Goal: Task Accomplishment & Management: Manage account settings

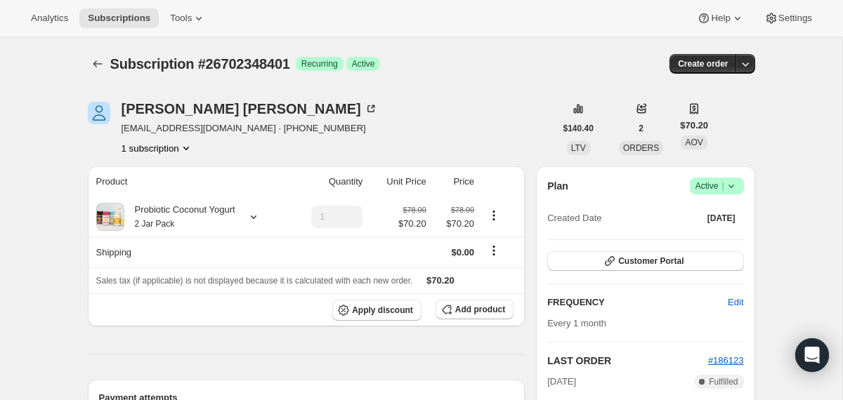
scroll to position [25, 0]
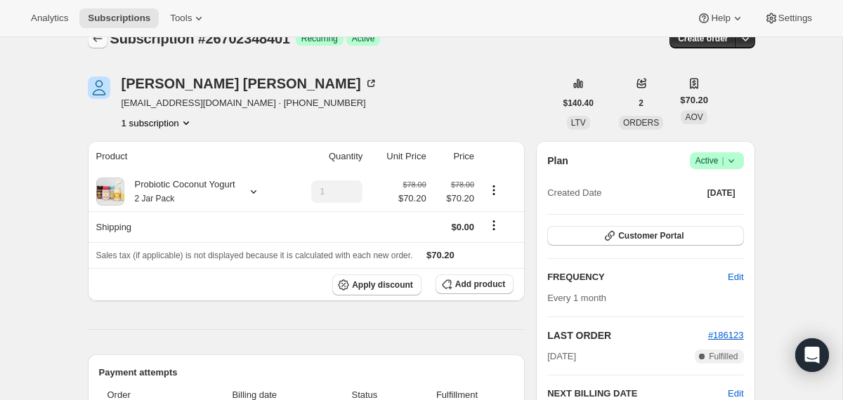
click at [95, 43] on icon "Subscriptions" at bounding box center [98, 39] width 14 height 14
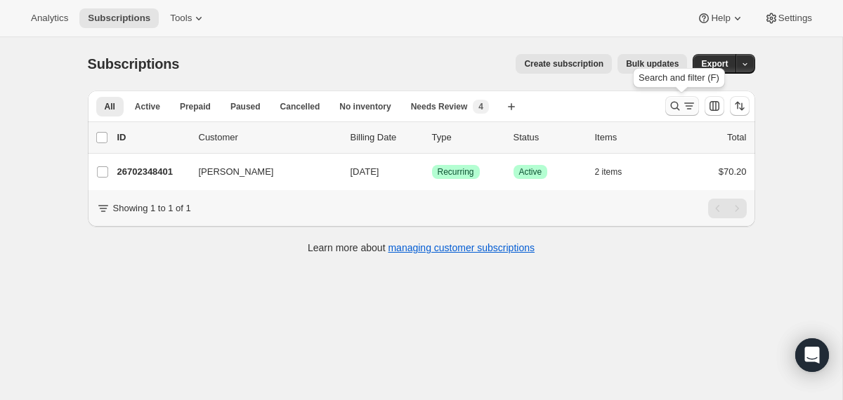
click at [672, 110] on icon "Search and filter results" at bounding box center [675, 106] width 14 height 14
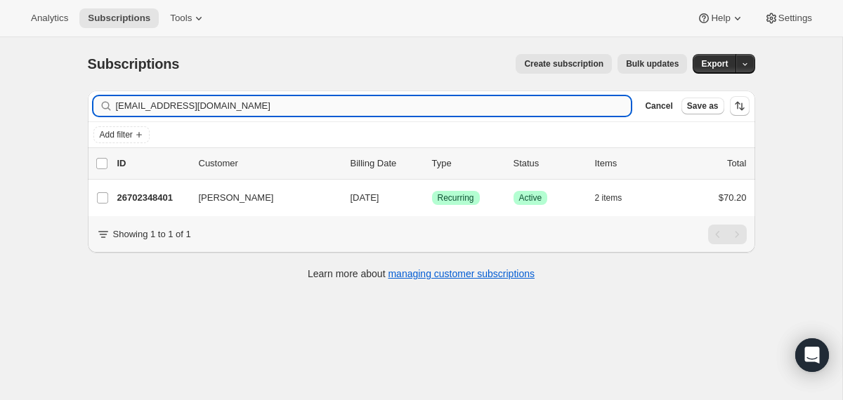
click at [477, 106] on input "[EMAIL_ADDRESS][DOMAIN_NAME]" at bounding box center [374, 106] width 516 height 20
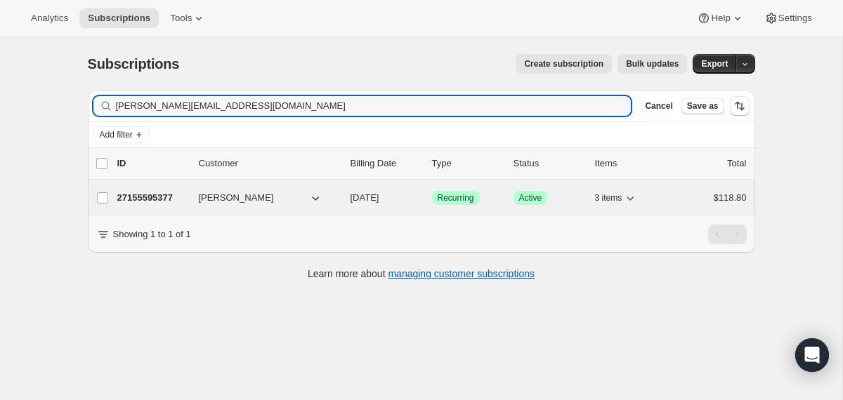
type input "[PERSON_NAME][EMAIL_ADDRESS][DOMAIN_NAME]"
click at [348, 202] on div "27155595377 [PERSON_NAME] [DATE] Success Recurring Success Active 3 items $118.…" at bounding box center [431, 198] width 629 height 20
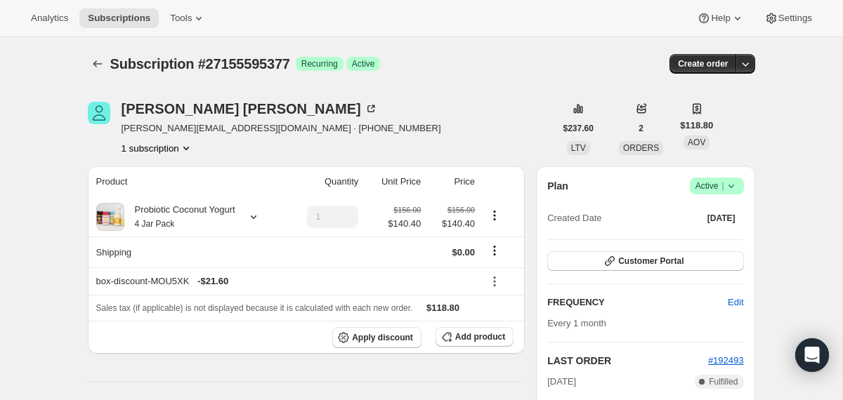
click at [729, 191] on icon at bounding box center [731, 186] width 14 height 14
click at [674, 232] on span "Cancel subscription" at bounding box center [711, 238] width 79 height 14
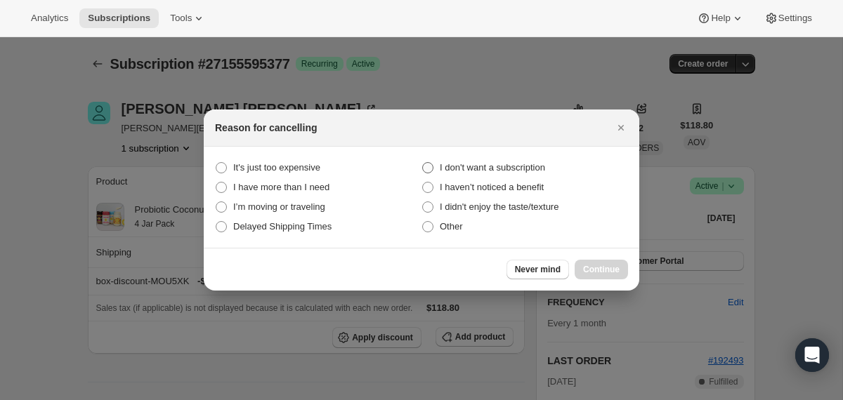
click at [545, 164] on span "I don't want a subscription" at bounding box center [492, 167] width 105 height 11
click at [423, 163] on subscription "I don't want a subscription" at bounding box center [422, 162] width 1 height 1
radio subscription "true"
click at [594, 267] on span "Continue" at bounding box center [601, 269] width 37 height 11
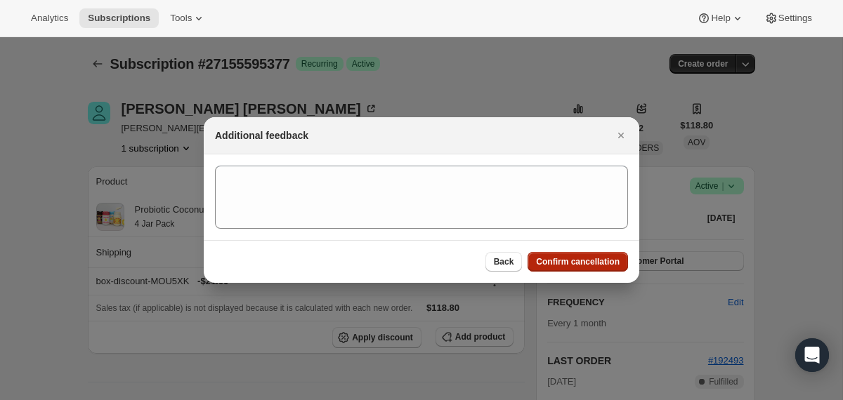
click at [550, 263] on span "Confirm cancellation" at bounding box center [578, 261] width 84 height 11
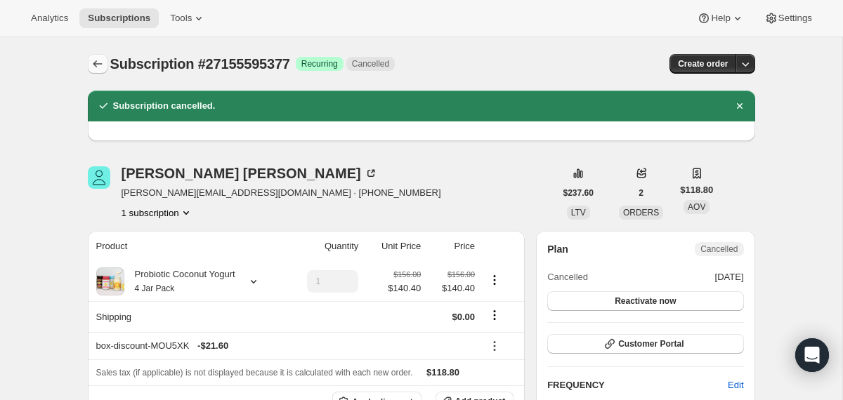
click at [97, 58] on icon "Subscriptions" at bounding box center [98, 64] width 14 height 14
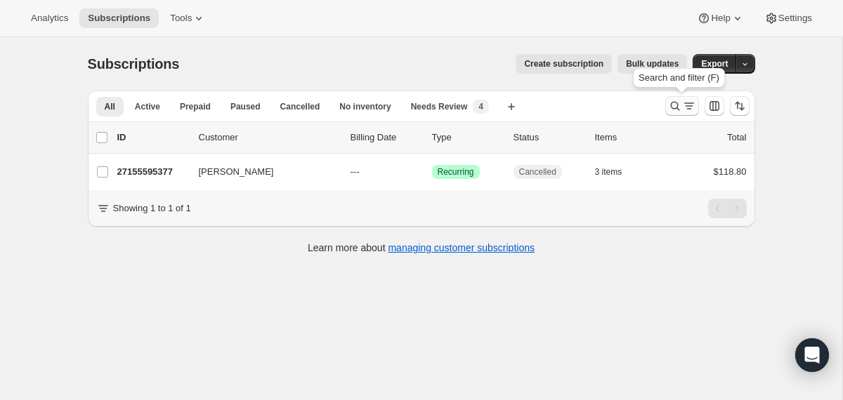
click at [677, 106] on icon "Search and filter results" at bounding box center [674, 106] width 9 height 9
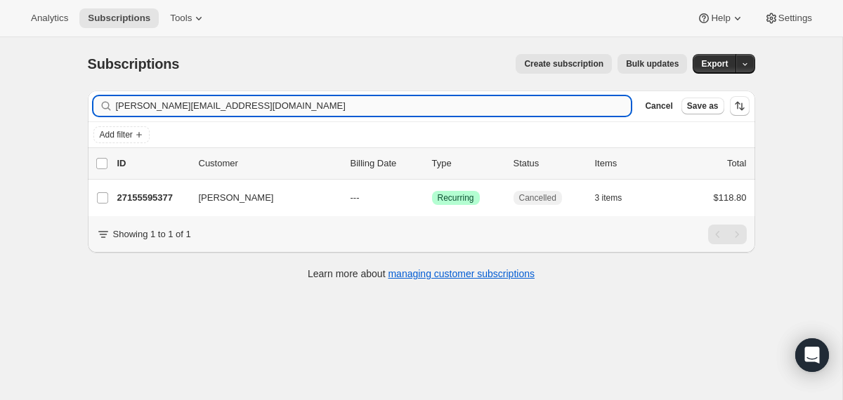
click at [517, 103] on input "[PERSON_NAME][EMAIL_ADDRESS][DOMAIN_NAME]" at bounding box center [374, 106] width 516 height 20
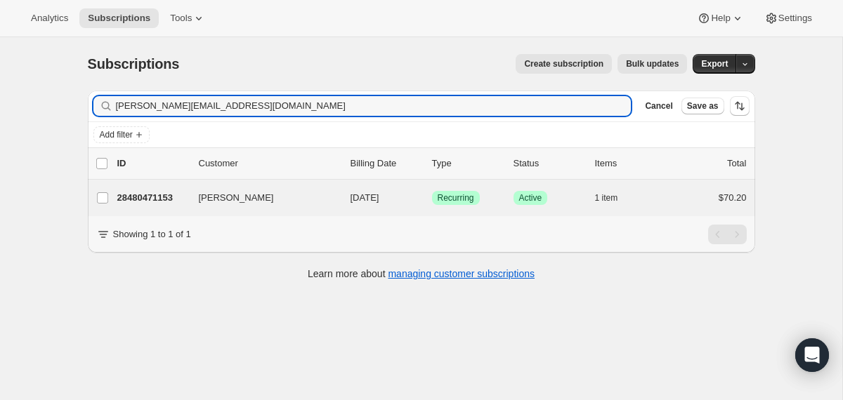
type input "[PERSON_NAME][EMAIL_ADDRESS][DOMAIN_NAME]"
click at [338, 208] on div "[PERSON_NAME] 28480471153 [PERSON_NAME] [DATE] Success Recurring Success Active…" at bounding box center [421, 198] width 667 height 37
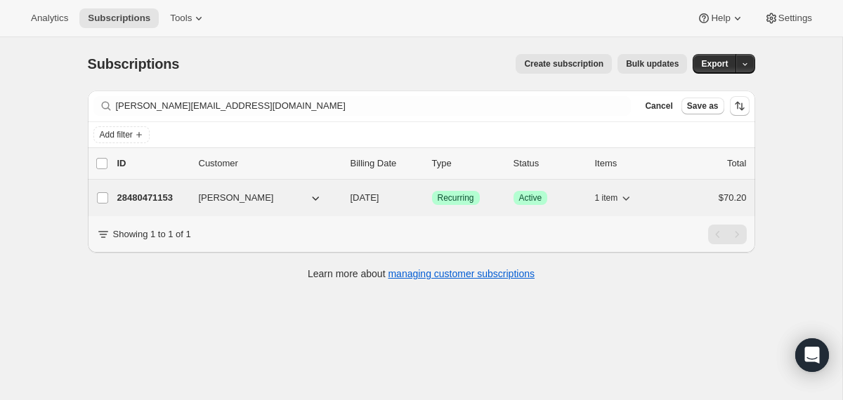
click at [344, 197] on div "28480471153 [PERSON_NAME] [DATE] Success Recurring Success Active 1 item $70.20" at bounding box center [431, 198] width 629 height 20
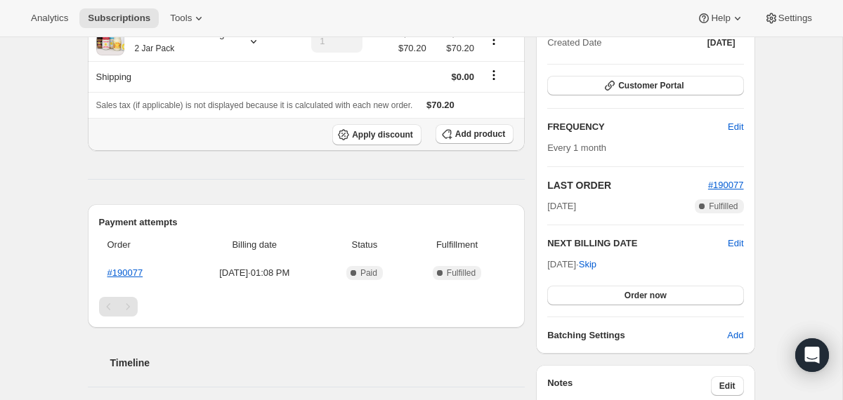
scroll to position [178, 0]
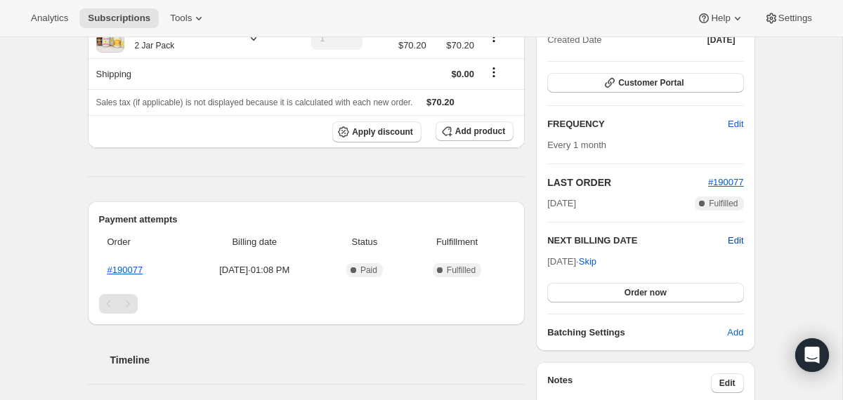
click at [740, 241] on span "Edit" at bounding box center [735, 241] width 15 height 14
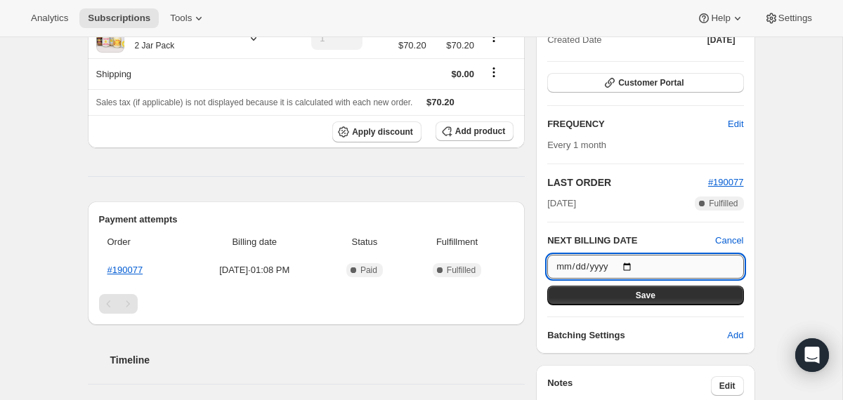
click at [632, 261] on input "[DATE]" at bounding box center [645, 267] width 196 height 24
type input "[DATE]"
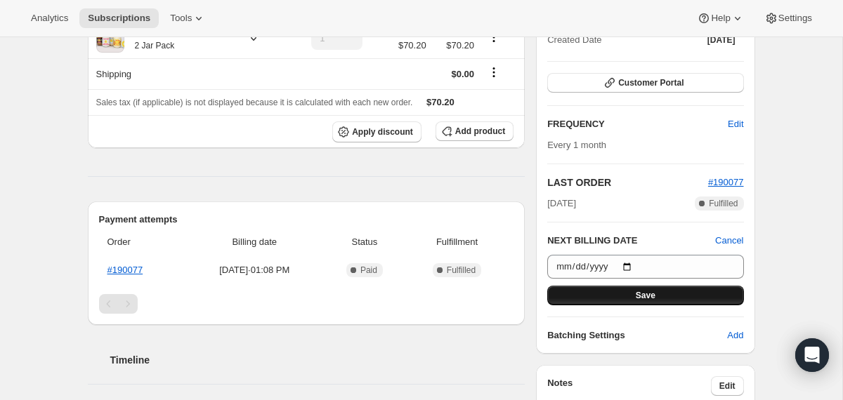
click at [572, 296] on button "Save" at bounding box center [645, 296] width 196 height 20
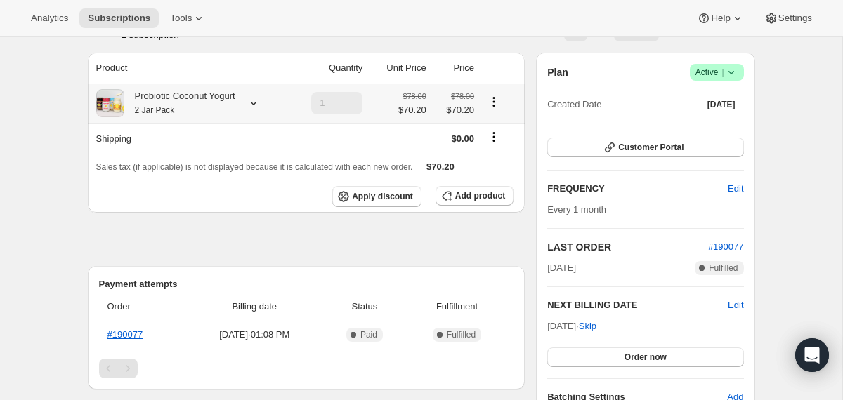
click at [228, 106] on div "Probiotic Coconut Yogurt 2 Jar Pack" at bounding box center [179, 103] width 111 height 28
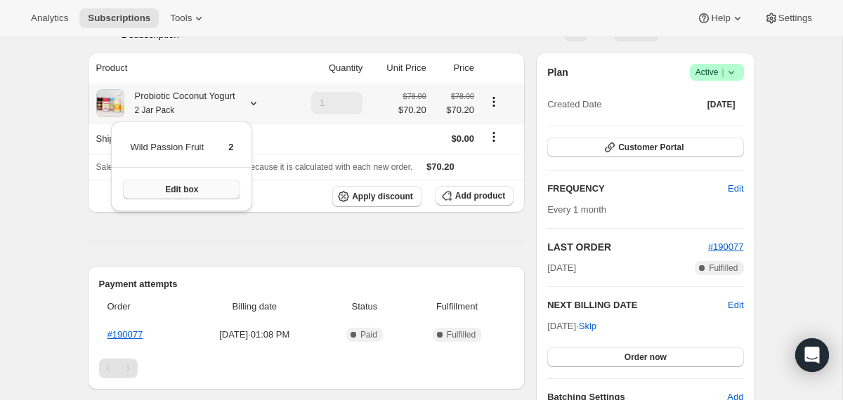
click at [195, 197] on button "Edit box" at bounding box center [181, 190] width 117 height 20
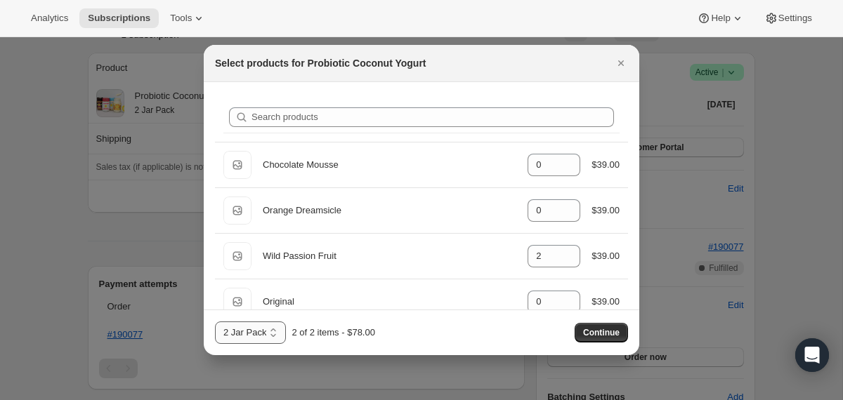
click at [274, 329] on select "2 Jar Pack 3 Jar Pack 4 Jar Pack" at bounding box center [250, 333] width 71 height 22
select select "gid://shopify/ProductVariant/40210939609201"
click at [215, 322] on select "2 Jar Pack 3 Jar Pack 4 Jar Pack" at bounding box center [250, 333] width 71 height 22
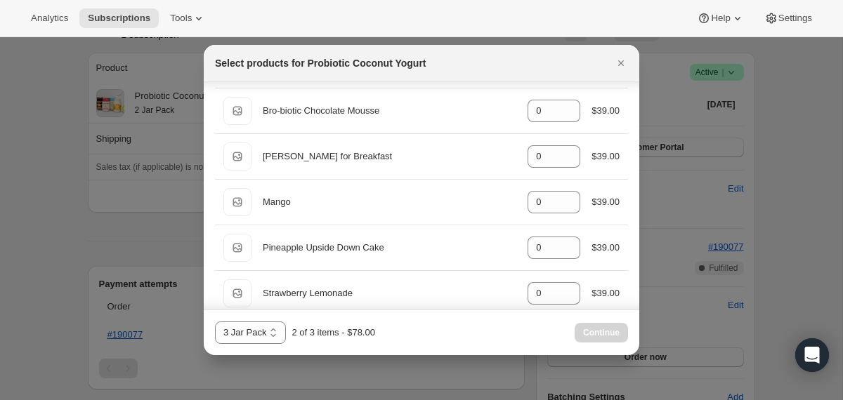
scroll to position [920, 0]
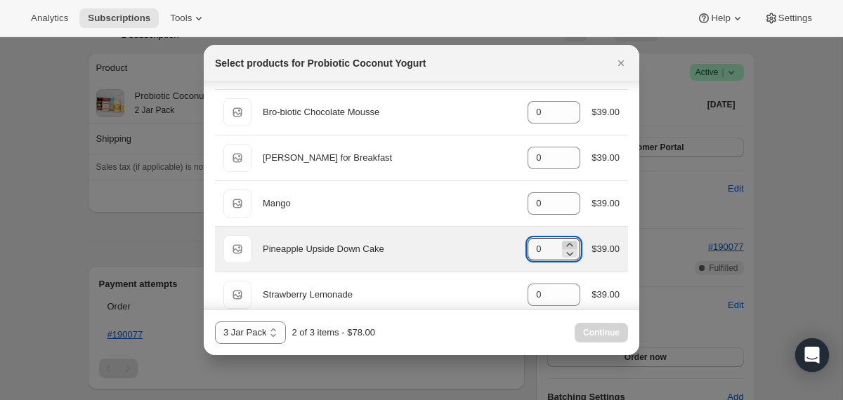
click at [568, 243] on icon ":r1mv:" at bounding box center [570, 245] width 14 height 14
type input "1"
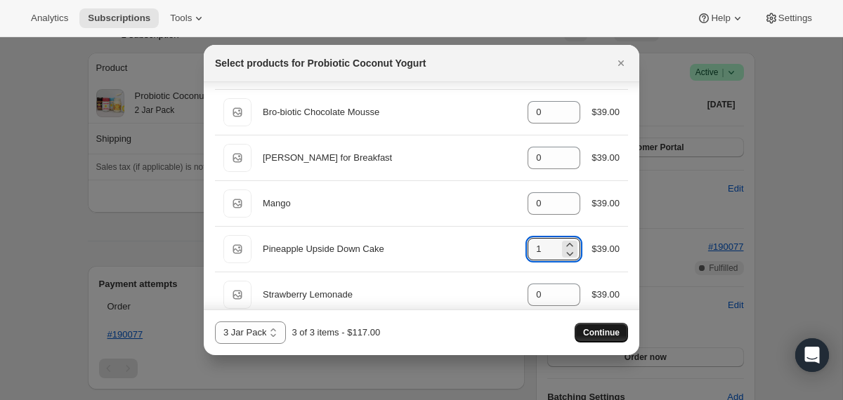
click at [589, 332] on span "Continue" at bounding box center [601, 332] width 37 height 11
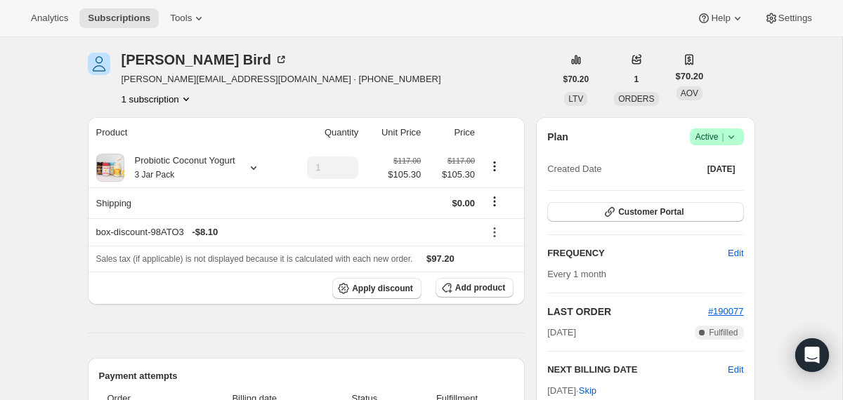
scroll to position [0, 0]
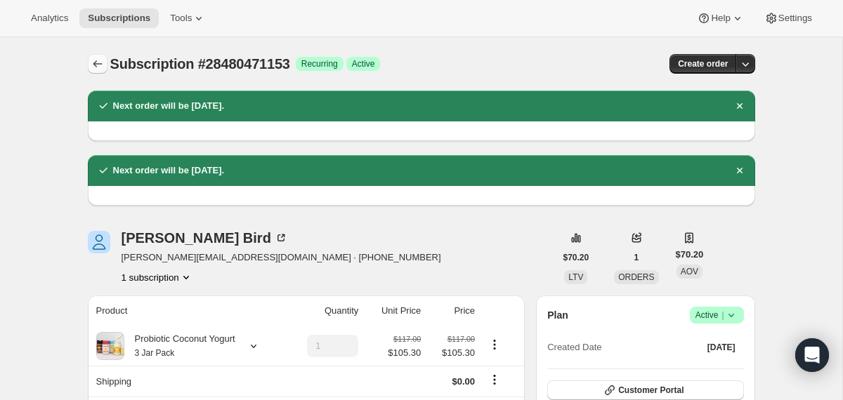
click at [92, 68] on icon "Subscriptions" at bounding box center [98, 64] width 14 height 14
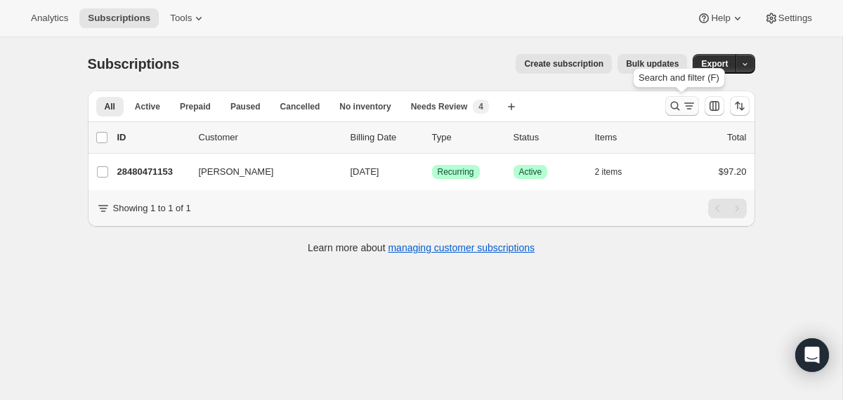
click at [668, 107] on icon "Search and filter results" at bounding box center [675, 106] width 14 height 14
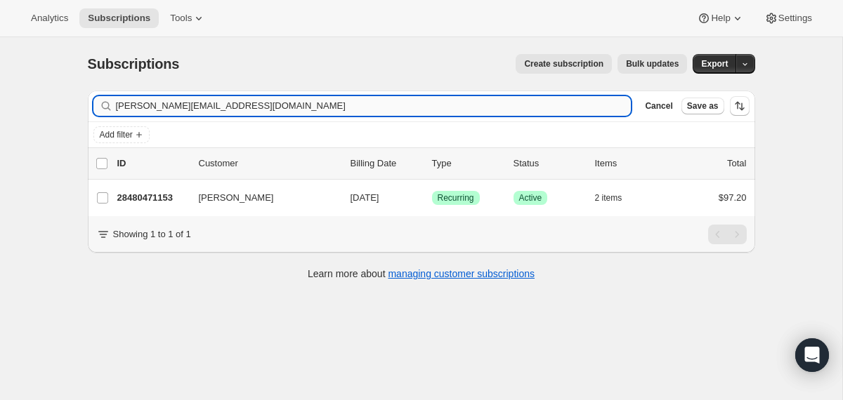
click at [493, 105] on input "[PERSON_NAME][EMAIL_ADDRESS][DOMAIN_NAME]" at bounding box center [374, 106] width 516 height 20
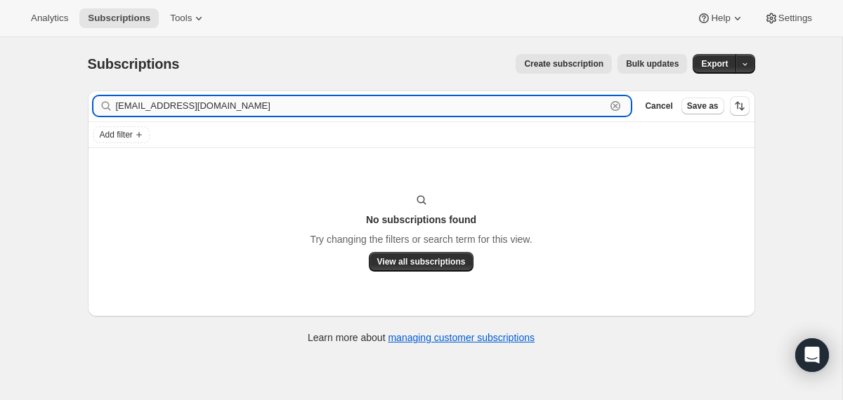
click at [241, 104] on input "[EMAIL_ADDRESS][DOMAIN_NAME]" at bounding box center [361, 106] width 490 height 20
paste input "[PERSON_NAME]"
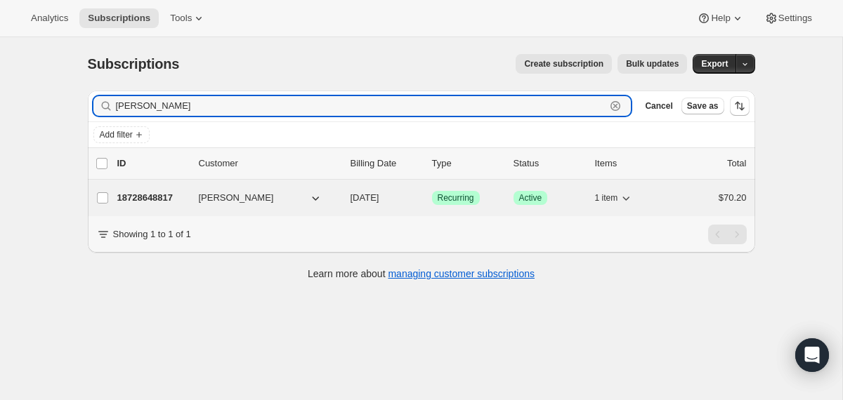
type input "[PERSON_NAME]"
click at [339, 200] on div "18728648817 [PERSON_NAME] [DATE] Success Recurring Success Active 1 item $70.20" at bounding box center [431, 198] width 629 height 20
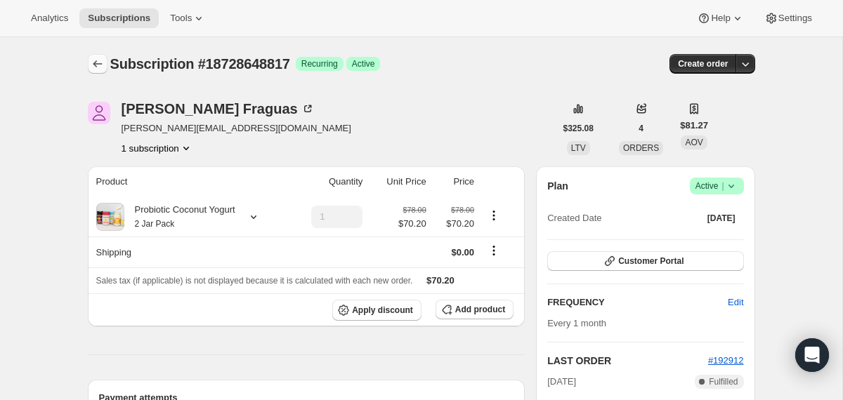
click at [98, 66] on icon "Subscriptions" at bounding box center [98, 64] width 14 height 14
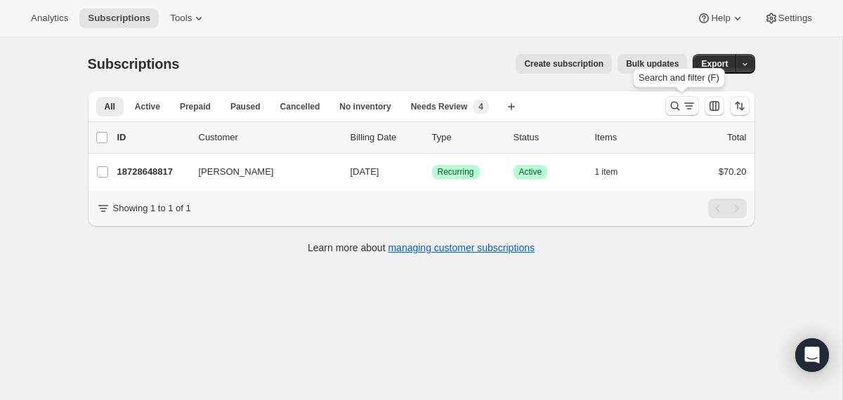
click at [673, 109] on icon "Search and filter results" at bounding box center [674, 106] width 9 height 9
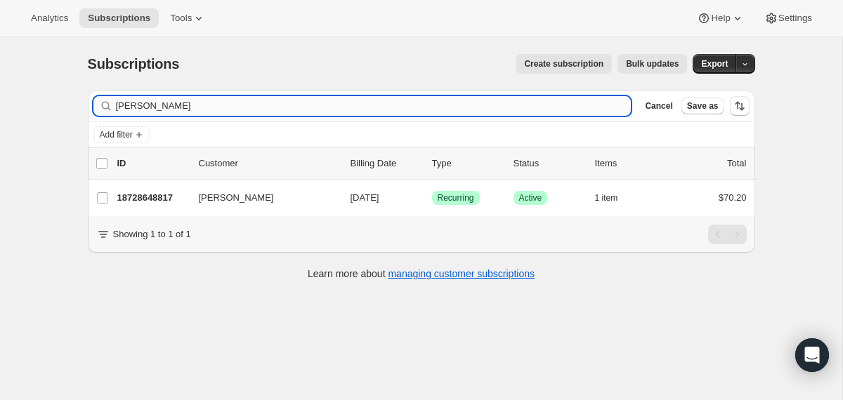
click at [542, 109] on input "[PERSON_NAME]" at bounding box center [374, 106] width 516 height 20
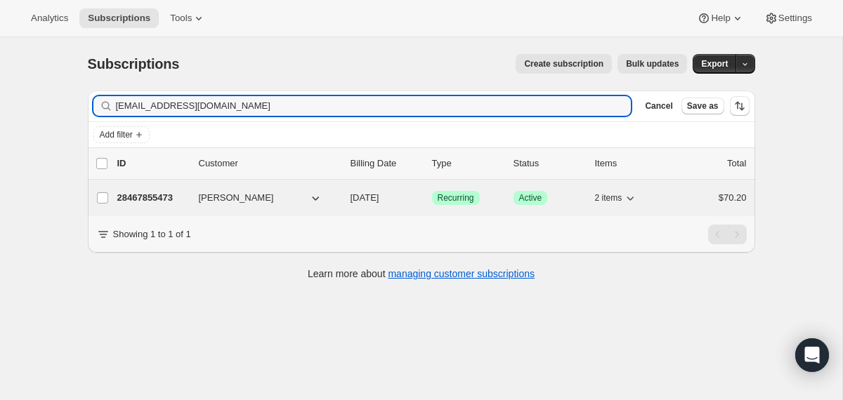
type input "[EMAIL_ADDRESS][DOMAIN_NAME]"
click at [346, 202] on div "28467855473 [PERSON_NAME] [DATE] Success Recurring Success Active 2 items $70.20" at bounding box center [431, 198] width 629 height 20
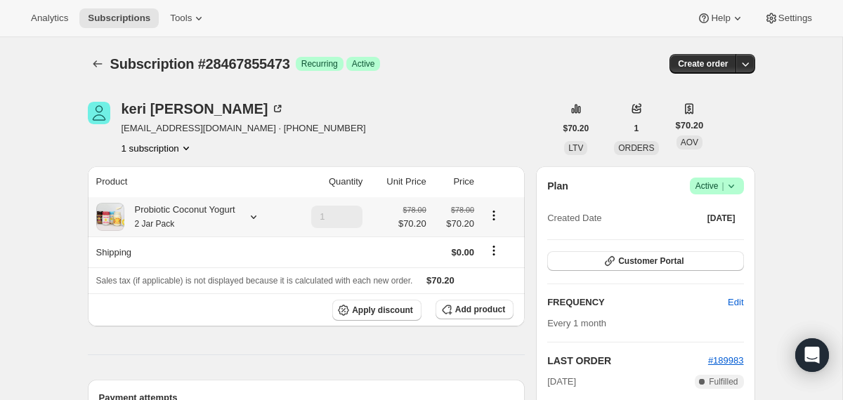
click at [228, 216] on div "Probiotic Coconut Yogurt 2 Jar Pack" at bounding box center [179, 217] width 111 height 28
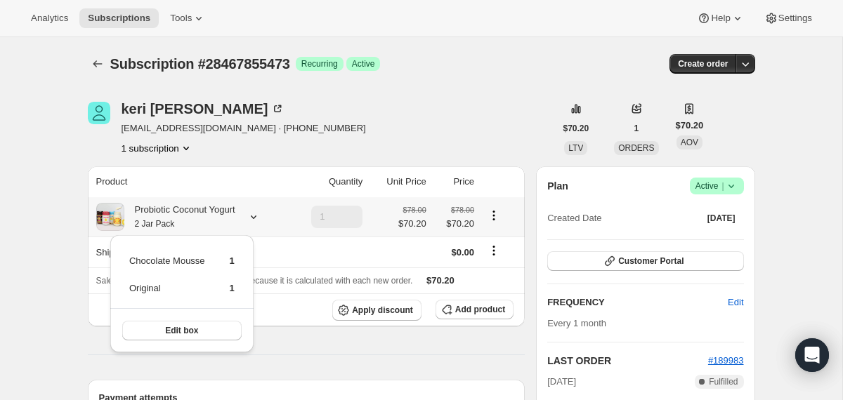
click at [228, 216] on div "Probiotic Coconut Yogurt 2 Jar Pack" at bounding box center [179, 217] width 111 height 28
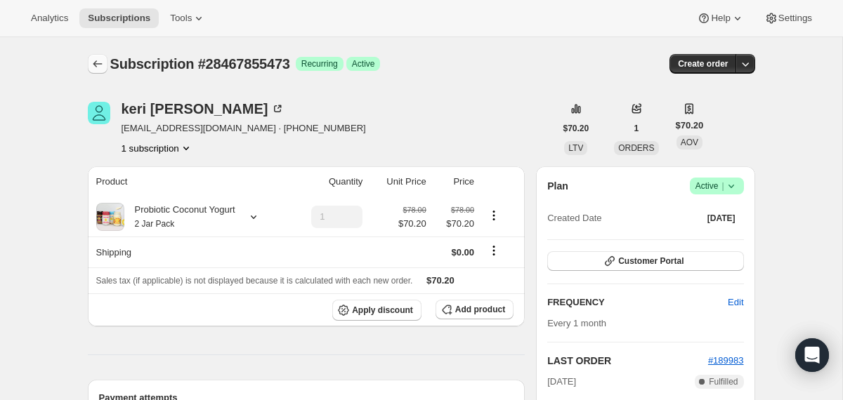
click at [102, 65] on icon "Subscriptions" at bounding box center [98, 64] width 14 height 14
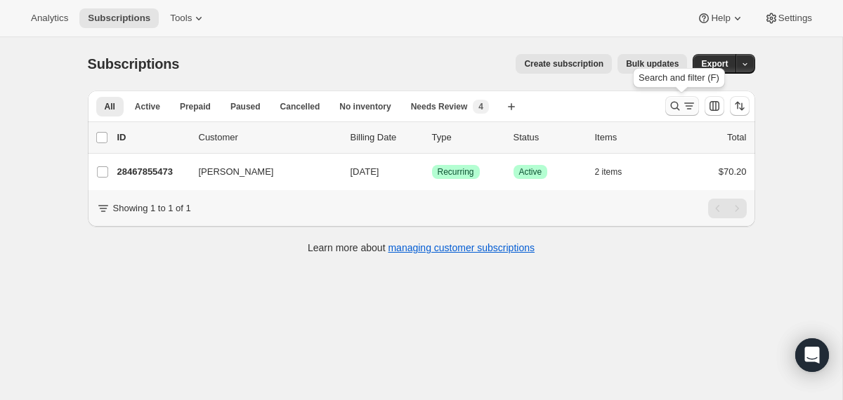
click at [674, 110] on icon "Search and filter results" at bounding box center [675, 106] width 14 height 14
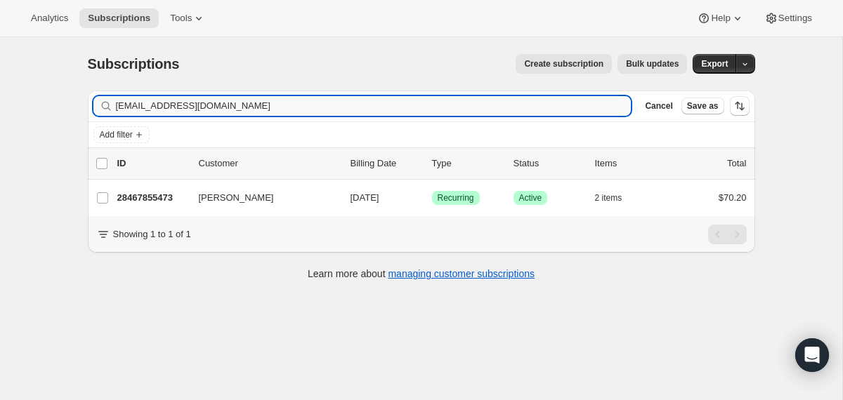
click at [580, 109] on input "[EMAIL_ADDRESS][DOMAIN_NAME]" at bounding box center [374, 106] width 516 height 20
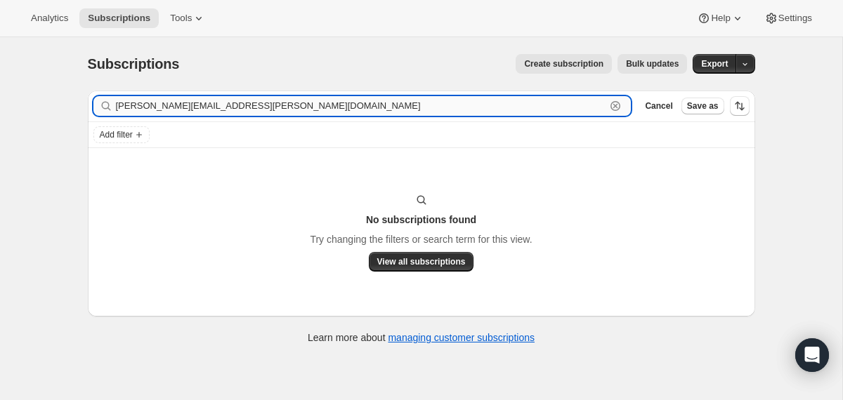
click at [215, 110] on input "[PERSON_NAME][EMAIL_ADDRESS][PERSON_NAME][DOMAIN_NAME]" at bounding box center [361, 106] width 490 height 20
paste input "a"
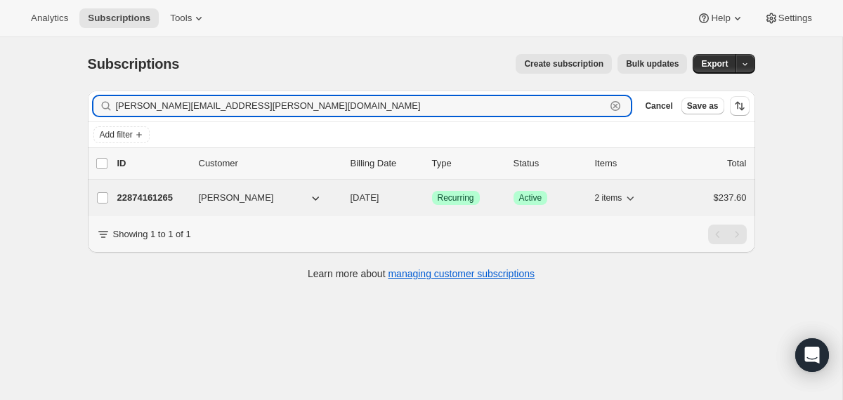
type input "[PERSON_NAME][EMAIL_ADDRESS][PERSON_NAME][DOMAIN_NAME]"
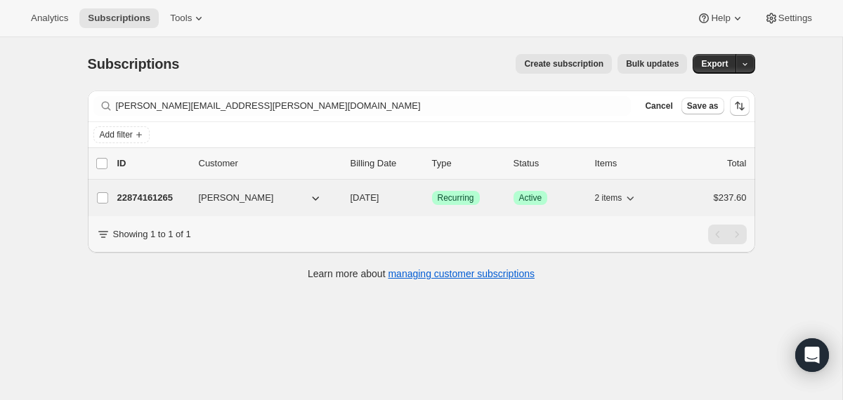
click at [351, 197] on span "[DATE]" at bounding box center [365, 197] width 29 height 11
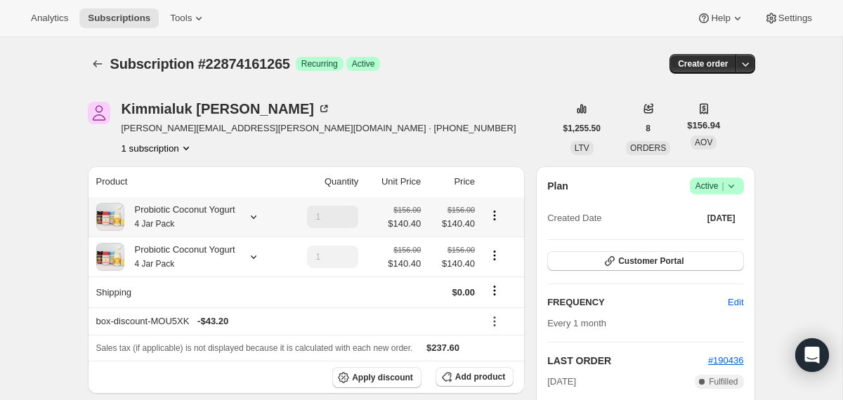
click at [257, 218] on icon at bounding box center [254, 217] width 14 height 14
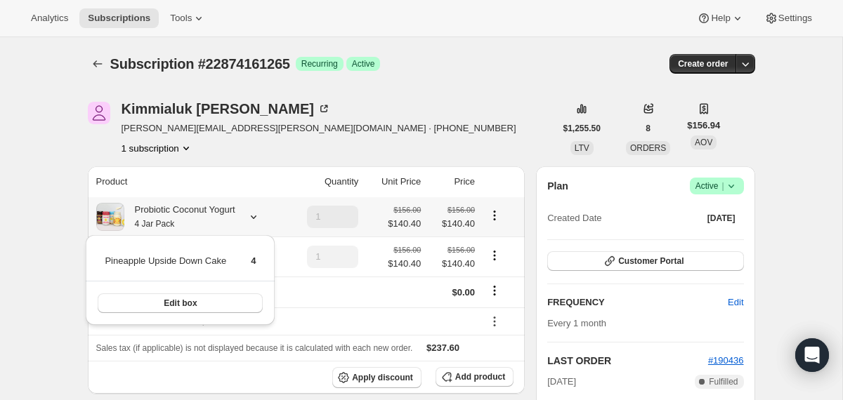
click at [257, 219] on icon at bounding box center [254, 217] width 14 height 14
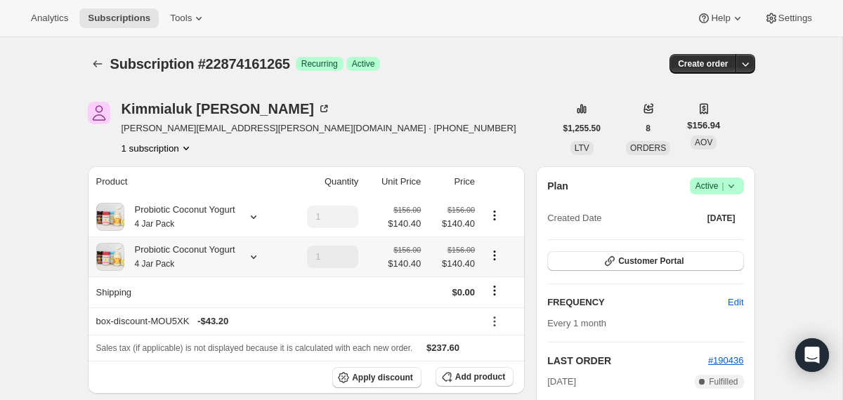
click at [261, 261] on icon at bounding box center [254, 257] width 14 height 14
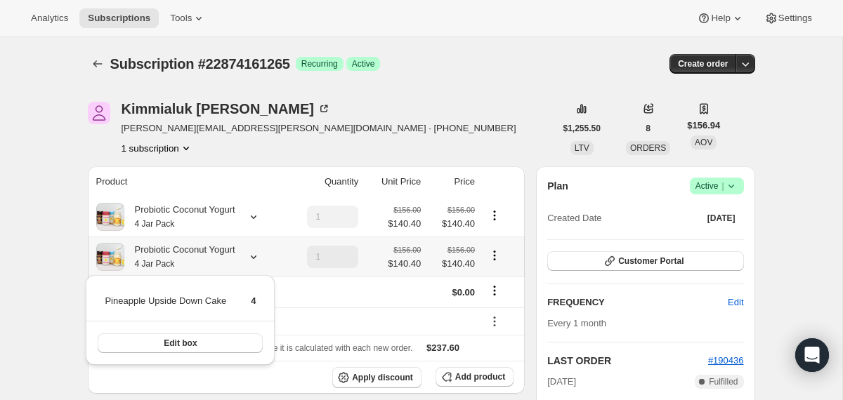
click at [496, 256] on icon "Product actions" at bounding box center [495, 255] width 2 height 2
click at [493, 314] on button "Remove" at bounding box center [496, 307] width 42 height 22
type input "0"
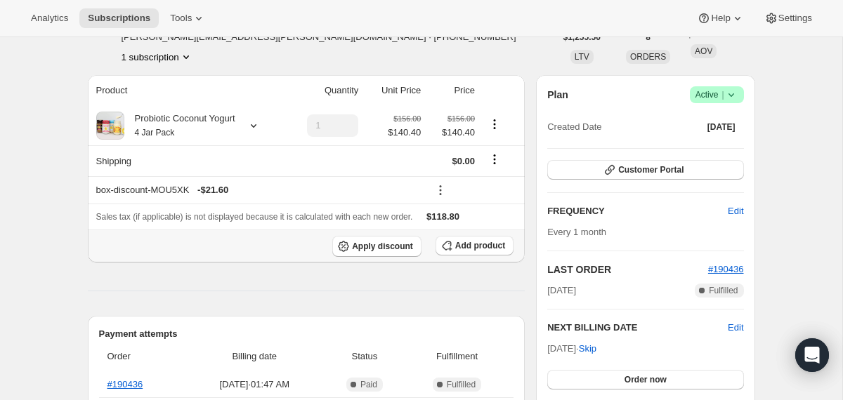
scroll to position [113, 0]
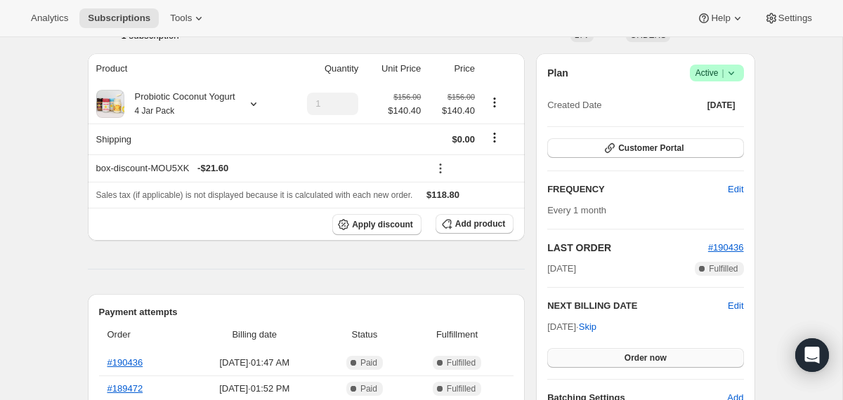
click at [573, 355] on button "Order now" at bounding box center [645, 358] width 196 height 20
click at [573, 355] on button "Click to confirm" at bounding box center [645, 358] width 196 height 20
